Goal: Task Accomplishment & Management: Complete application form

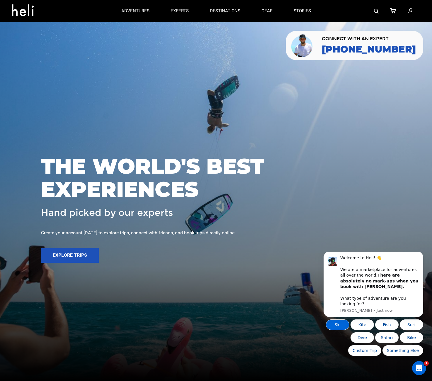
click at [335, 324] on button "Ski" at bounding box center [337, 324] width 23 height 11
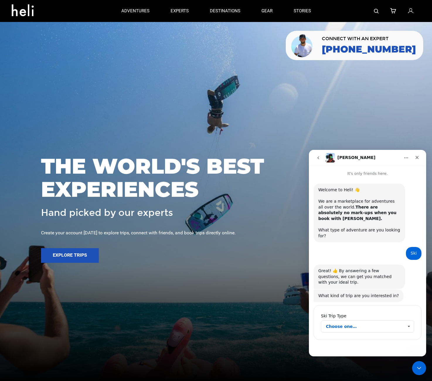
click at [357, 320] on span "Choose one…" at bounding box center [365, 326] width 78 height 12
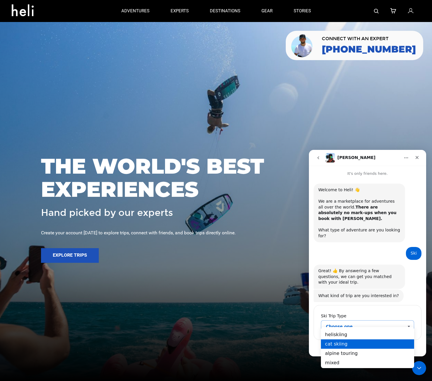
click at [347, 342] on div "cat skiing" at bounding box center [367, 343] width 93 height 9
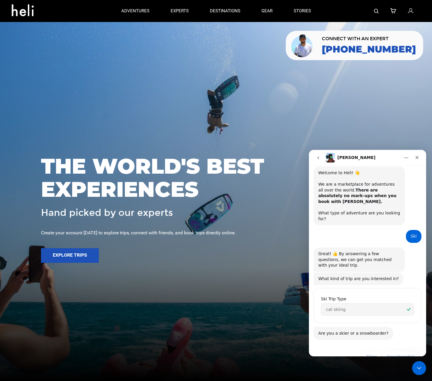
scroll to position [28, 0]
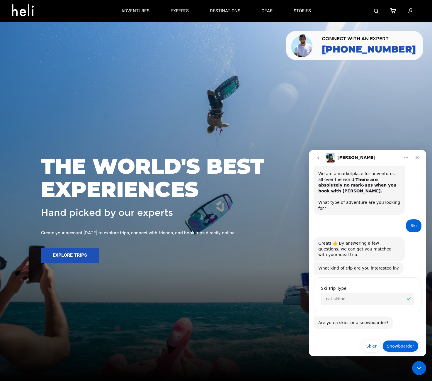
click at [394, 340] on button "Snowboarder" at bounding box center [400, 346] width 36 height 12
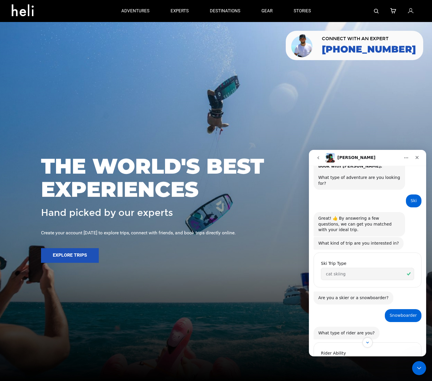
scroll to position [83, 0]
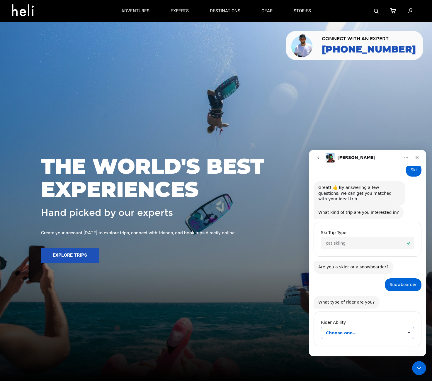
click at [351, 331] on span "Choose one…" at bounding box center [365, 333] width 78 height 12
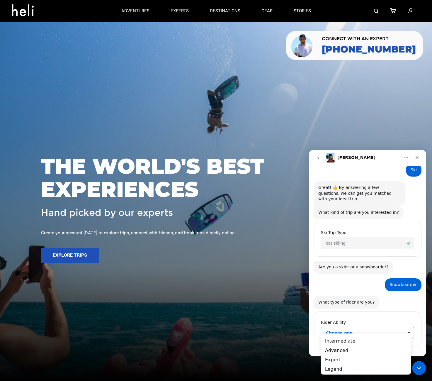
scroll to position [0, 0]
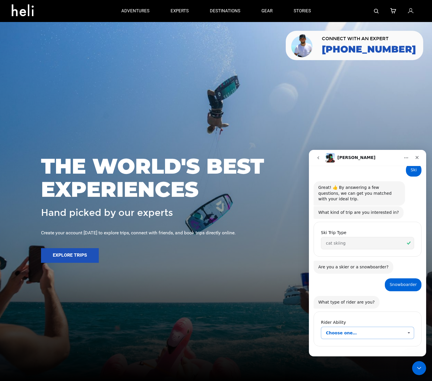
click at [352, 327] on span "Choose one…" at bounding box center [365, 333] width 78 height 12
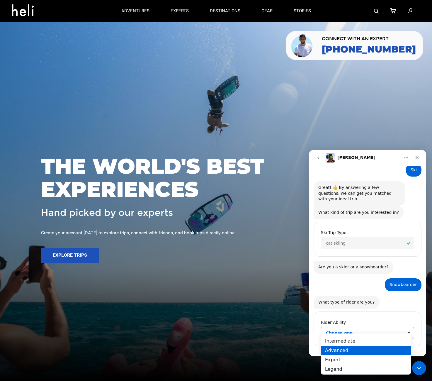
click at [349, 348] on div "Advanced" at bounding box center [366, 349] width 90 height 9
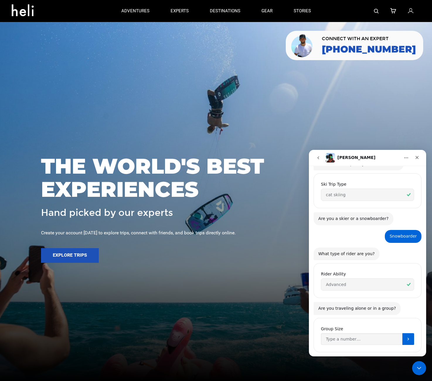
scroll to position [137, 0]
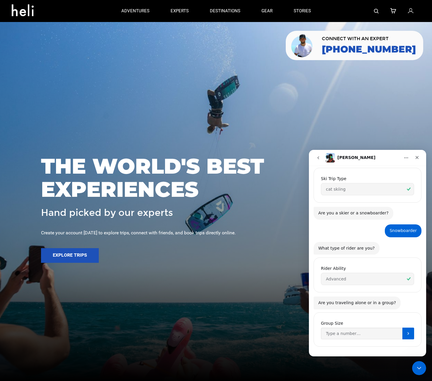
click at [368, 273] on span "Advanced" at bounding box center [365, 279] width 78 height 12
click at [364, 289] on div "Rider Ability Advanced" at bounding box center [367, 275] width 108 height 41
click at [366, 332] on input "Group Size" at bounding box center [361, 333] width 81 height 12
click at [360, 273] on span "Advanced" at bounding box center [365, 279] width 78 height 12
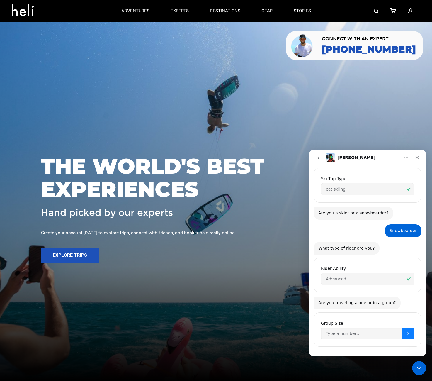
click at [406, 331] on icon "Submit" at bounding box center [408, 333] width 5 height 5
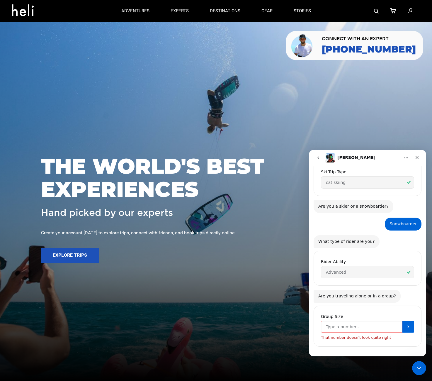
click at [371, 320] on input "Group Size" at bounding box center [361, 326] width 81 height 12
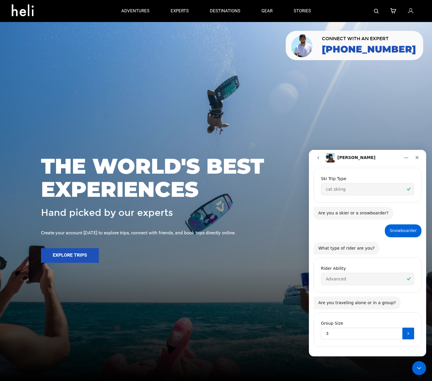
type input "3"
click at [319, 157] on icon "go back" at bounding box center [318, 157] width 5 height 5
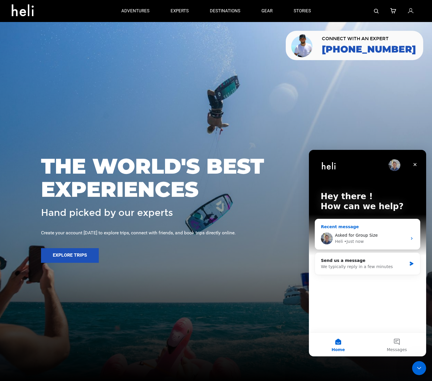
click at [344, 229] on div "Asked for Group Size Heli • Just now" at bounding box center [367, 238] width 105 height 22
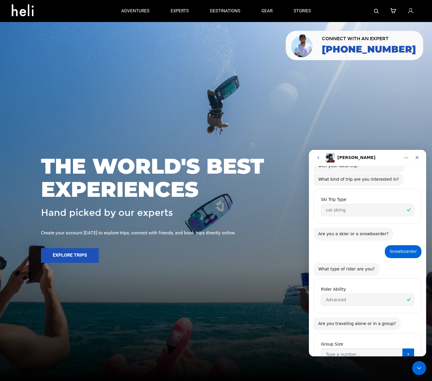
scroll to position [137, 0]
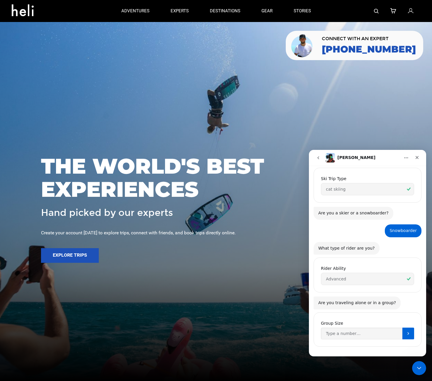
click at [407, 155] on button "Home" at bounding box center [405, 157] width 11 height 11
click at [374, 300] on div "Are you traveling alone or in a group?" at bounding box center [357, 303] width 78 height 6
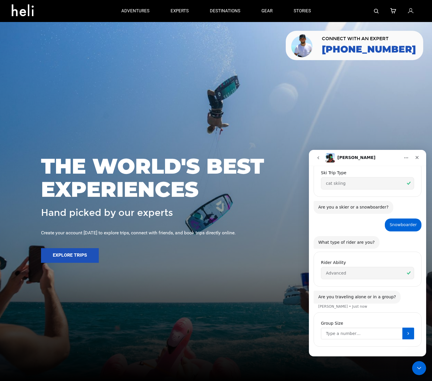
click at [369, 332] on input "Group Size" at bounding box center [361, 333] width 81 height 12
click at [403, 330] on button "Submit" at bounding box center [408, 333] width 12 height 12
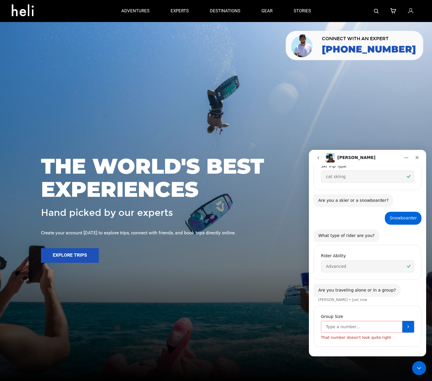
click at [372, 326] on input "Group Size" at bounding box center [361, 326] width 81 height 12
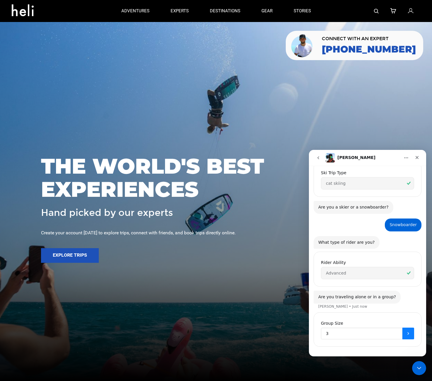
type input "3"
click at [402, 327] on button "Submit" at bounding box center [408, 333] width 12 height 12
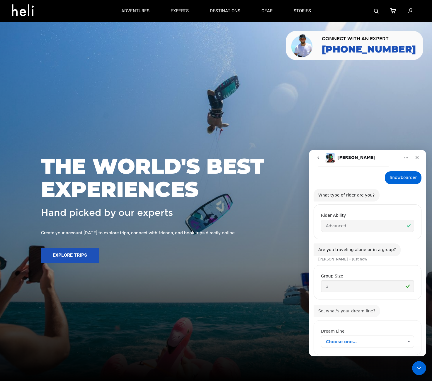
scroll to position [198, 0]
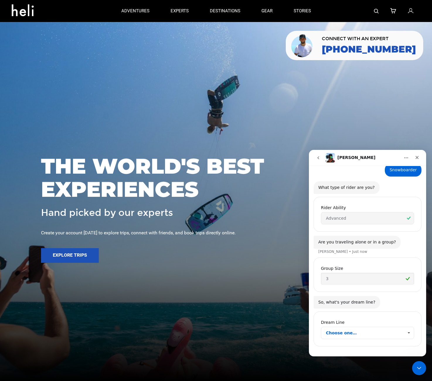
click at [353, 327] on span "Choose one…" at bounding box center [365, 333] width 78 height 12
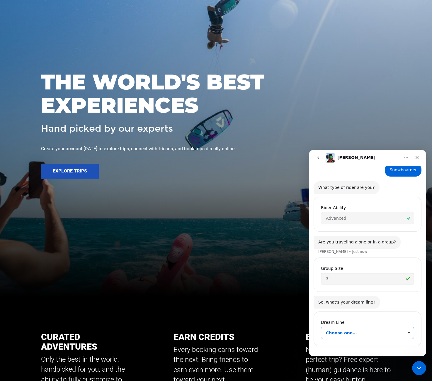
scroll to position [170, 0]
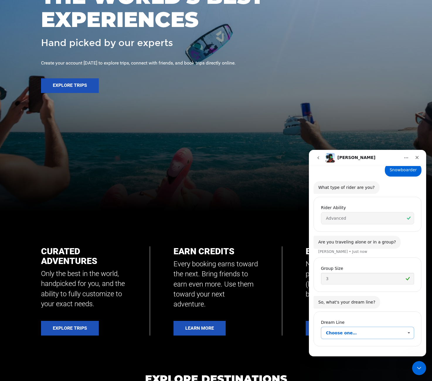
click at [351, 327] on span "Choose one…" at bounding box center [365, 333] width 78 height 12
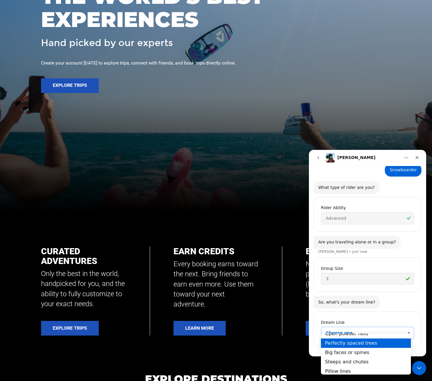
scroll to position [0, 0]
click at [368, 340] on div "Open powder field" at bounding box center [366, 340] width 90 height 9
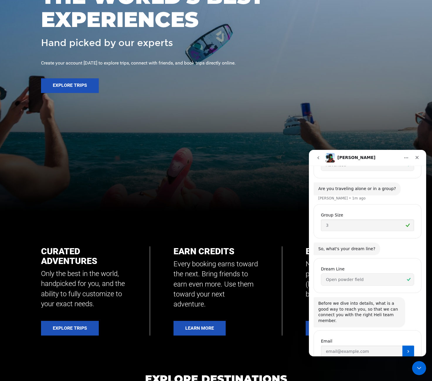
scroll to position [263, 0]
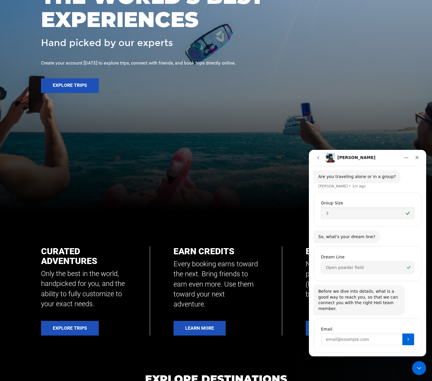
click at [357, 333] on input "Enter your email" at bounding box center [361, 339] width 81 height 12
type input "[EMAIL_ADDRESS][DOMAIN_NAME]"
click at [406, 333] on button "Submit" at bounding box center [408, 339] width 12 height 12
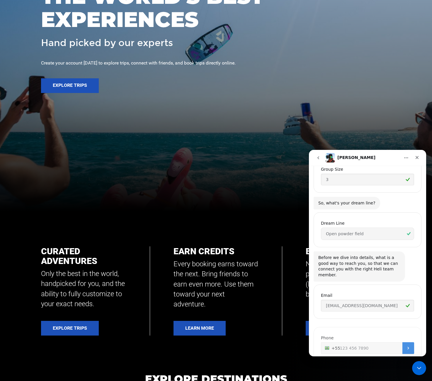
scroll to position [304, 0]
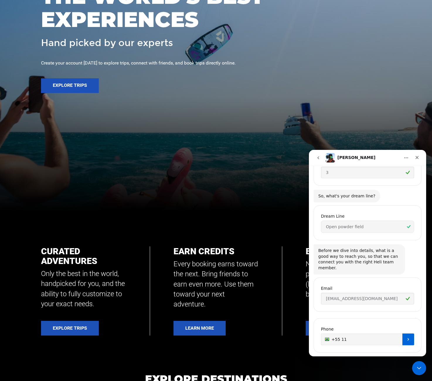
type input "[PHONE_NUMBER]"
click at [406, 337] on icon "Submit" at bounding box center [408, 339] width 5 height 5
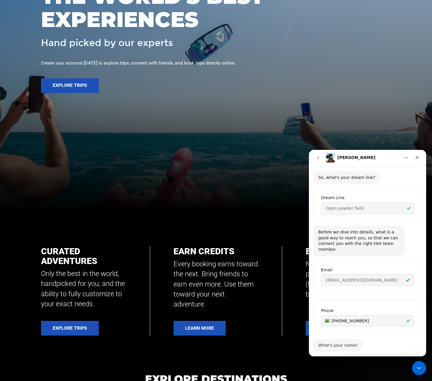
scroll to position [358, 0]
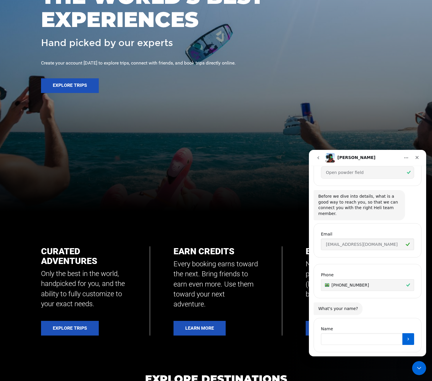
click at [347, 333] on input "Name" at bounding box center [361, 339] width 81 height 12
type input "[PERSON_NAME]"
click at [407, 333] on button "Submit" at bounding box center [408, 339] width 12 height 12
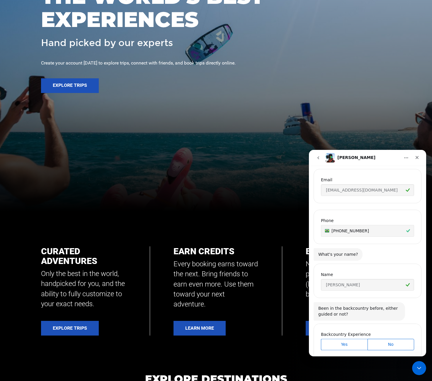
scroll to position [420, 0]
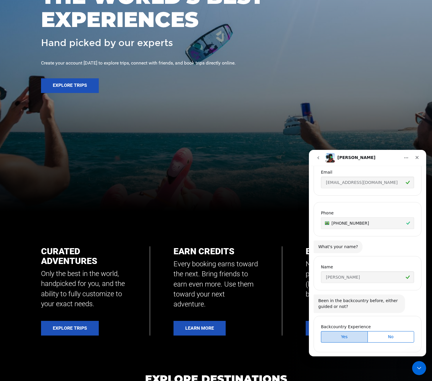
click at [340, 333] on span "Yes" at bounding box center [344, 336] width 45 height 6
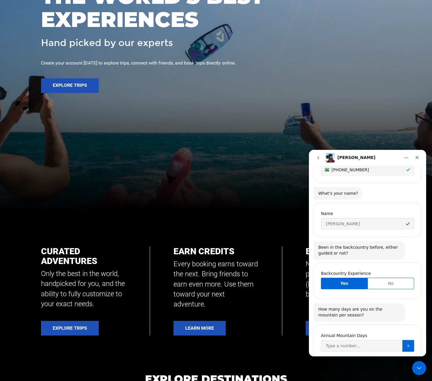
scroll to position [480, 0]
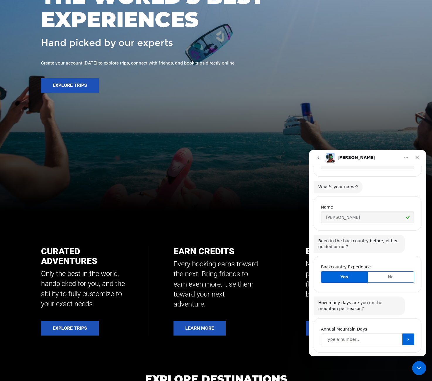
click at [356, 333] on input "Annual Mountain Days" at bounding box center [361, 339] width 81 height 12
type input "1"
type input "7"
click at [406, 337] on icon "Submit" at bounding box center [408, 339] width 5 height 5
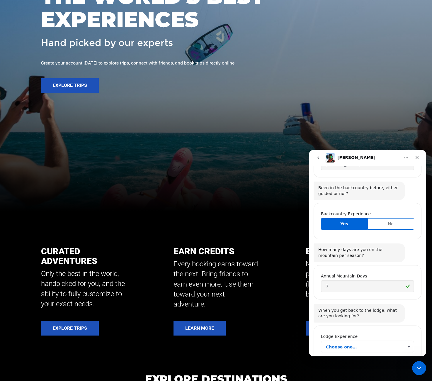
scroll to position [540, 0]
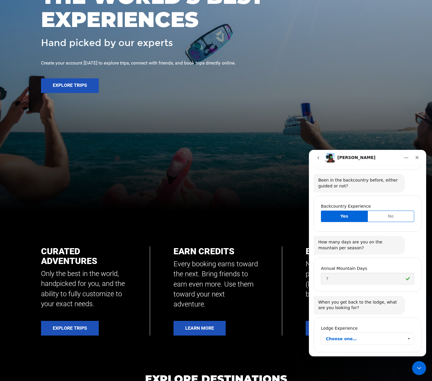
click at [371, 332] on span "Choose one…" at bounding box center [365, 338] width 78 height 12
click at [380, 332] on span "Choose one…" at bounding box center [365, 338] width 78 height 12
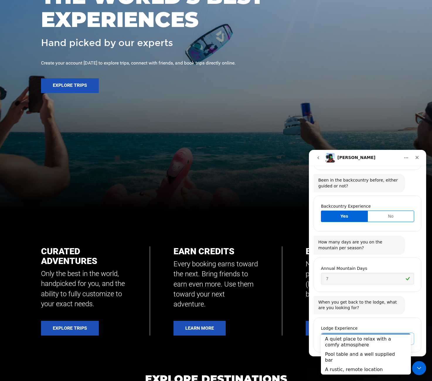
scroll to position [10, 0]
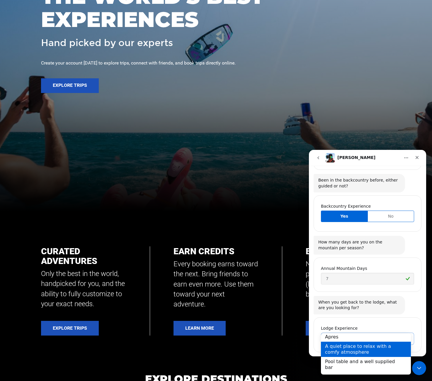
click at [372, 351] on div "A quiet place to relax with a comfy atmosphere" at bounding box center [366, 348] width 90 height 15
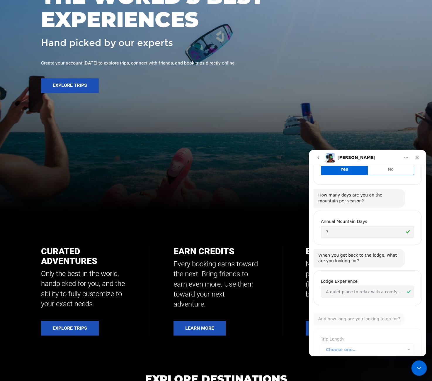
scroll to position [595, 0]
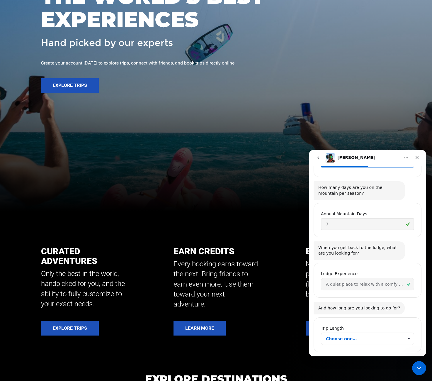
click at [374, 332] on span "Choose one…" at bounding box center [365, 338] width 78 height 12
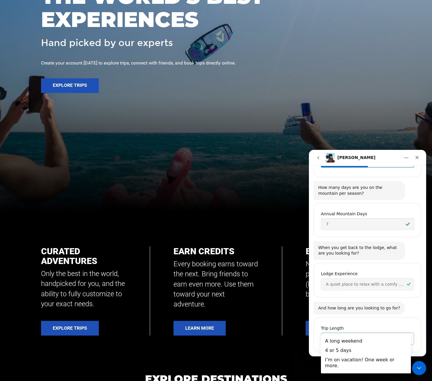
scroll to position [0, 0]
click at [352, 350] on div "4 or 5 days" at bounding box center [366, 349] width 90 height 9
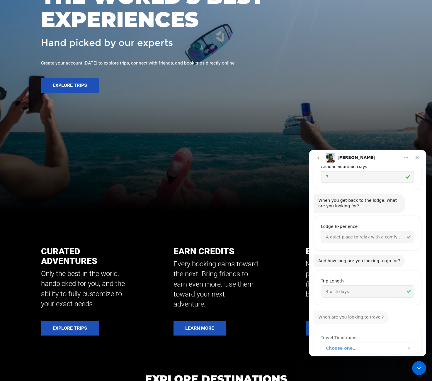
scroll to position [649, 0]
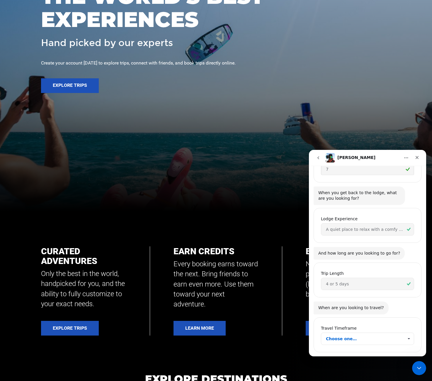
click at [371, 332] on span "Choose one…" at bounding box center [365, 338] width 78 height 12
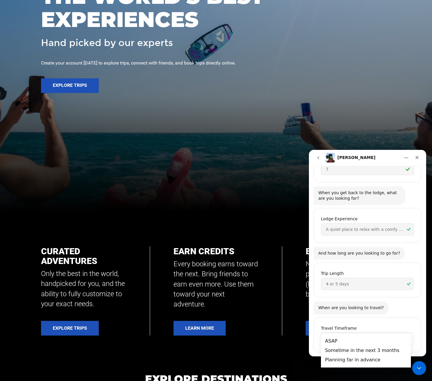
scroll to position [0, 0]
click at [376, 359] on div "Planning far in advance" at bounding box center [366, 358] width 90 height 9
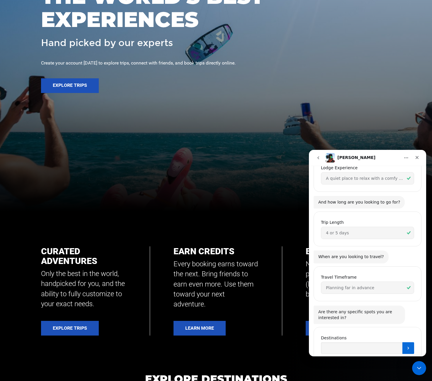
scroll to position [709, 0]
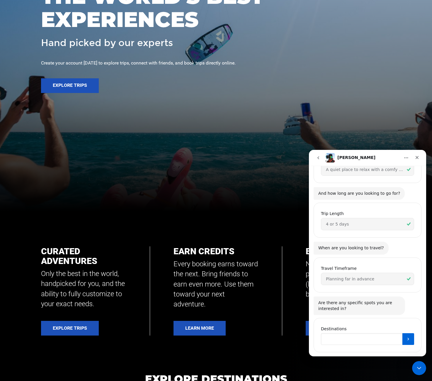
click at [390, 333] on input "Destinations" at bounding box center [361, 339] width 81 height 12
click at [377, 333] on input "Destinations" at bounding box center [361, 339] width 81 height 12
type input "B"
drag, startPoint x: 398, startPoint y: 323, endPoint x: 401, endPoint y: 324, distance: 3.0
click at [398, 333] on input "Destinations" at bounding box center [361, 339] width 81 height 12
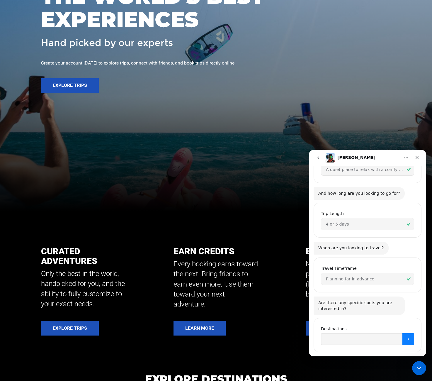
click at [406, 336] on icon "Submit" at bounding box center [408, 338] width 5 height 5
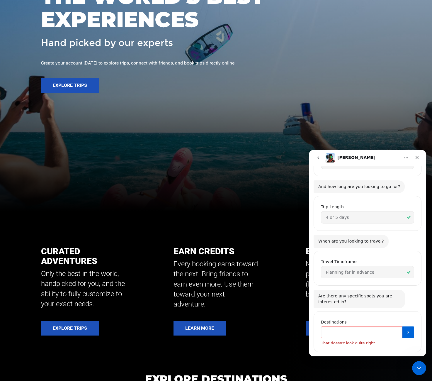
click at [373, 326] on input "Destinations" at bounding box center [361, 332] width 81 height 12
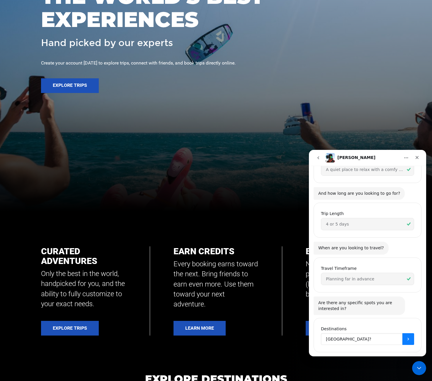
type input "[GEOGRAPHIC_DATA]?"
click at [408, 333] on button "Submit" at bounding box center [408, 339] width 12 height 12
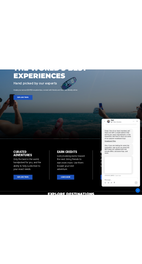
scroll to position [886, 0]
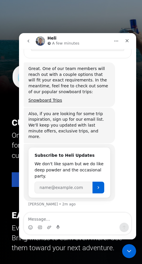
click at [116, 41] on icon "Home" at bounding box center [117, 41] width 4 height 1
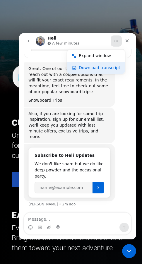
click at [94, 64] on div "Download transcript" at bounding box center [96, 68] width 58 height 12
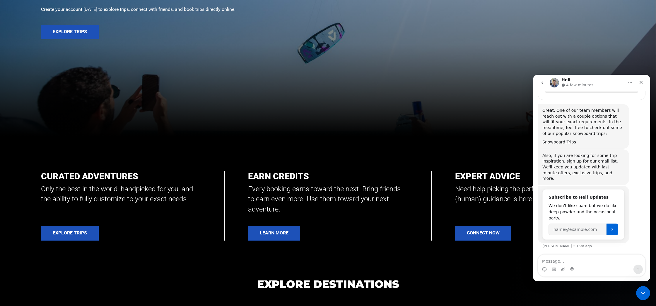
click at [436, 82] on icon "go back" at bounding box center [542, 82] width 5 height 5
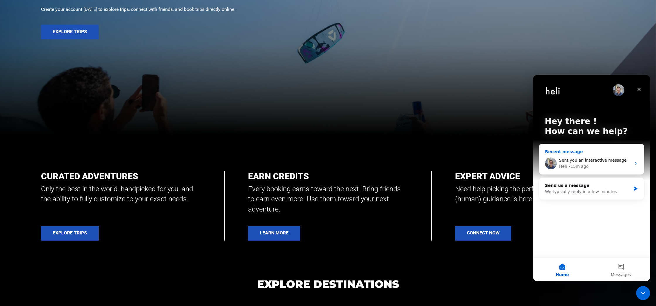
click at [436, 162] on span "Sent you an interactive message" at bounding box center [593, 160] width 68 height 5
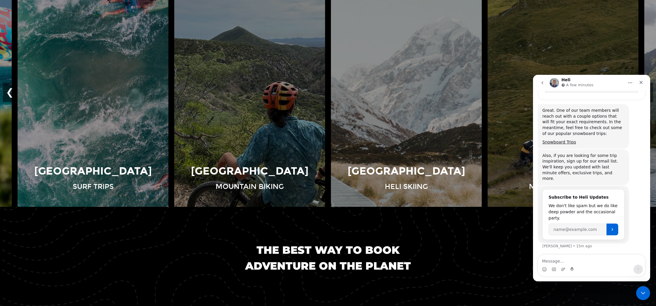
scroll to position [531, 0]
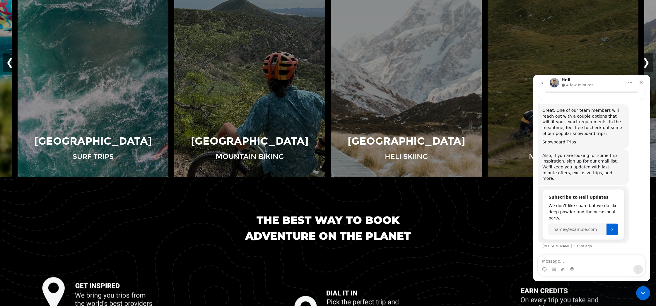
click at [436, 81] on icon "go back" at bounding box center [542, 82] width 5 height 5
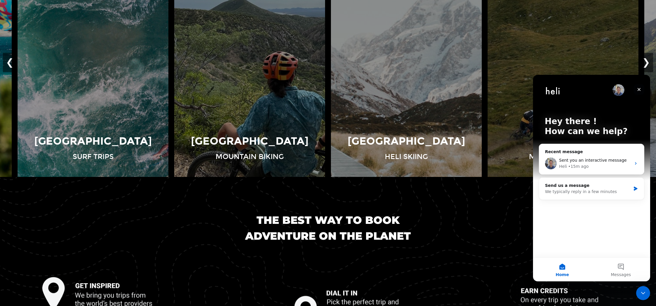
click at [436, 90] on icon "Close" at bounding box center [639, 89] width 5 height 5
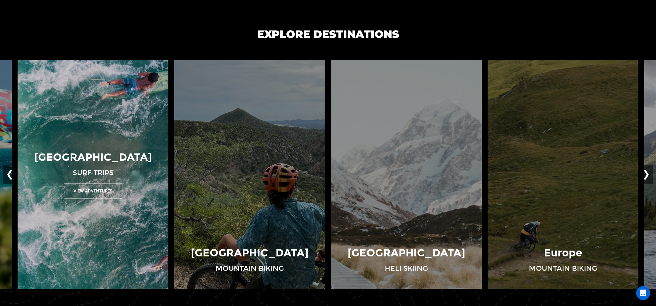
scroll to position [449, 0]
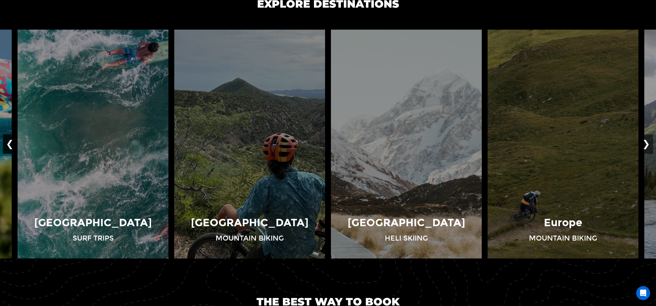
click at [8, 138] on button "❮" at bounding box center [10, 143] width 14 height 19
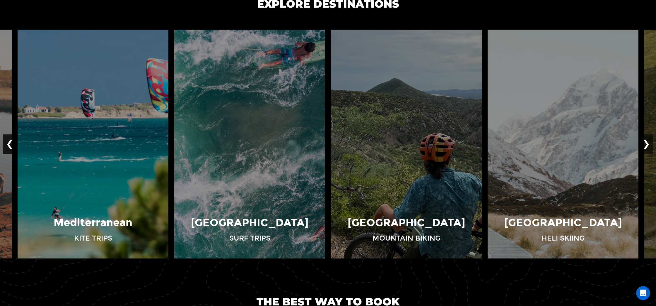
click at [8, 138] on button "❮" at bounding box center [10, 143] width 14 height 19
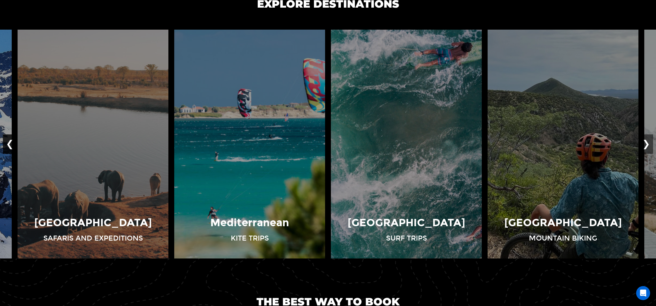
click at [8, 138] on button "❮" at bounding box center [10, 143] width 14 height 19
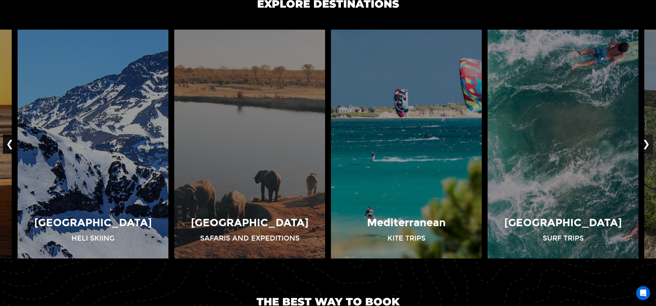
click at [9, 143] on button "❮" at bounding box center [10, 143] width 14 height 19
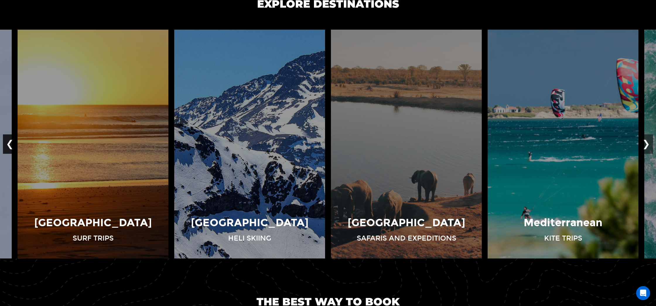
click at [9, 143] on button "❮" at bounding box center [10, 143] width 14 height 19
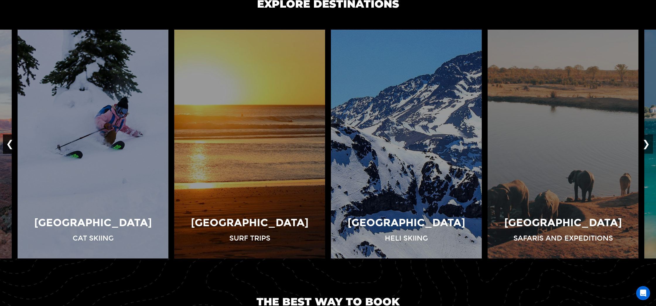
click at [9, 143] on button "❮" at bounding box center [10, 143] width 14 height 19
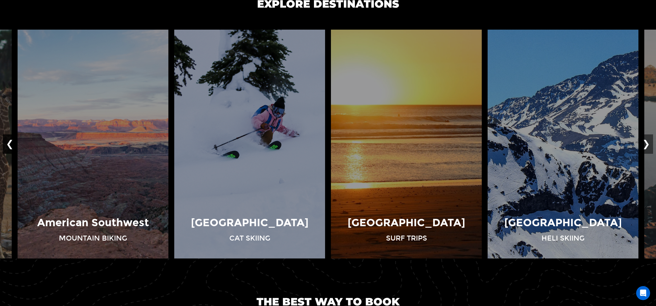
click at [9, 143] on button "❮" at bounding box center [10, 143] width 14 height 19
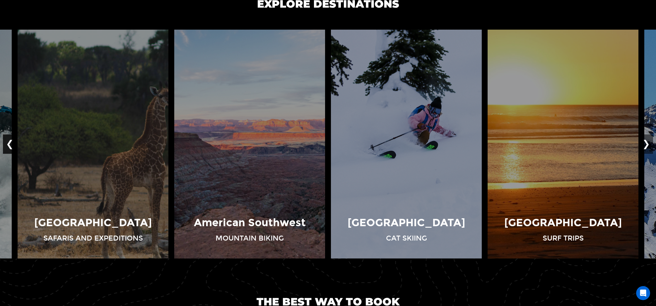
click at [9, 143] on button "❮" at bounding box center [10, 143] width 14 height 19
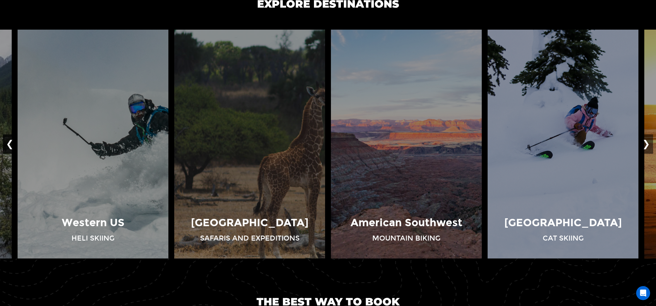
click at [9, 143] on button "❮" at bounding box center [10, 143] width 14 height 19
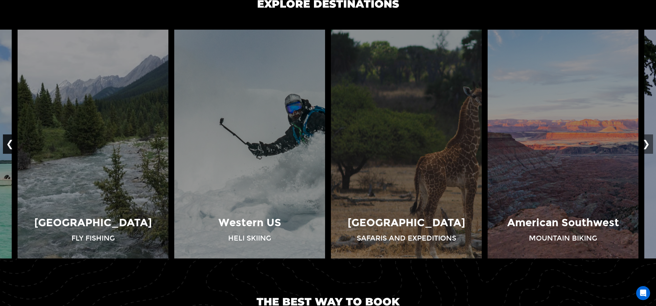
click at [9, 143] on button "❮" at bounding box center [10, 143] width 14 height 19
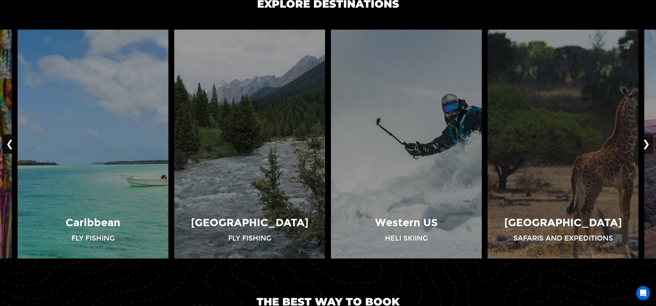
click at [9, 143] on button "❮" at bounding box center [10, 143] width 14 height 19
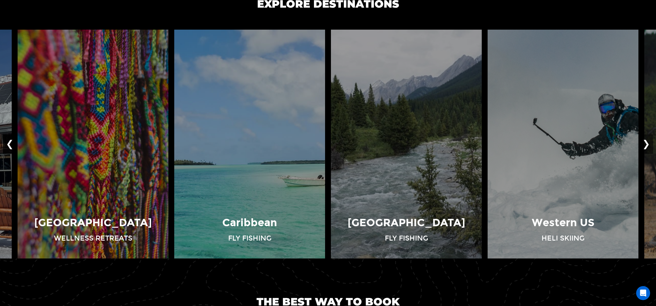
click at [9, 143] on button "❮" at bounding box center [10, 143] width 14 height 19
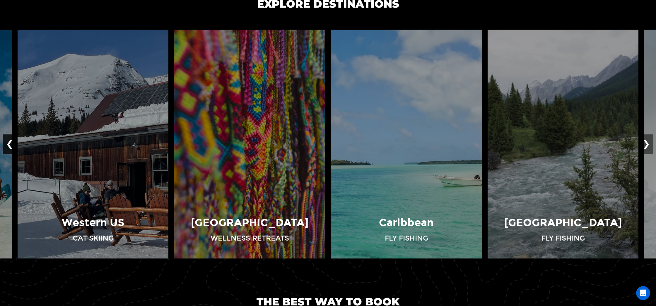
click at [9, 143] on button "❮" at bounding box center [10, 143] width 14 height 19
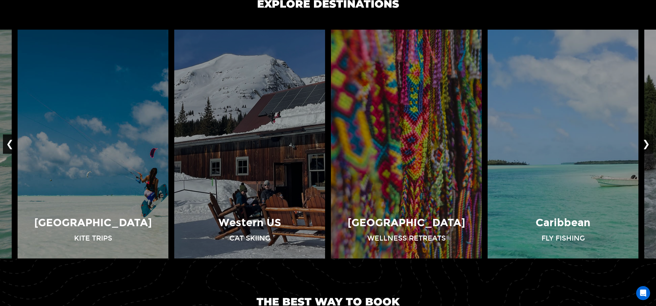
click at [9, 143] on button "❮" at bounding box center [10, 143] width 14 height 19
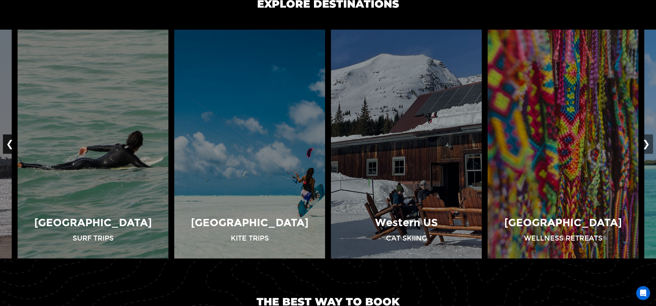
click at [9, 143] on button "❮" at bounding box center [10, 143] width 14 height 19
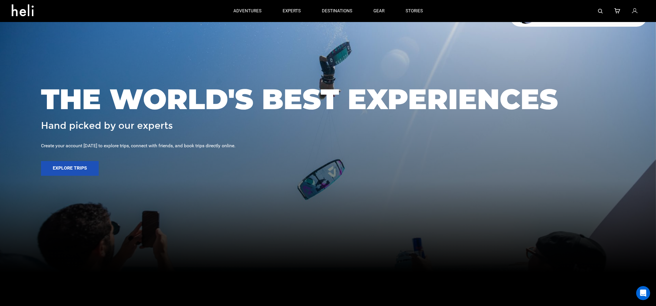
scroll to position [0, 0]
